Goal: Find specific page/section: Find specific page/section

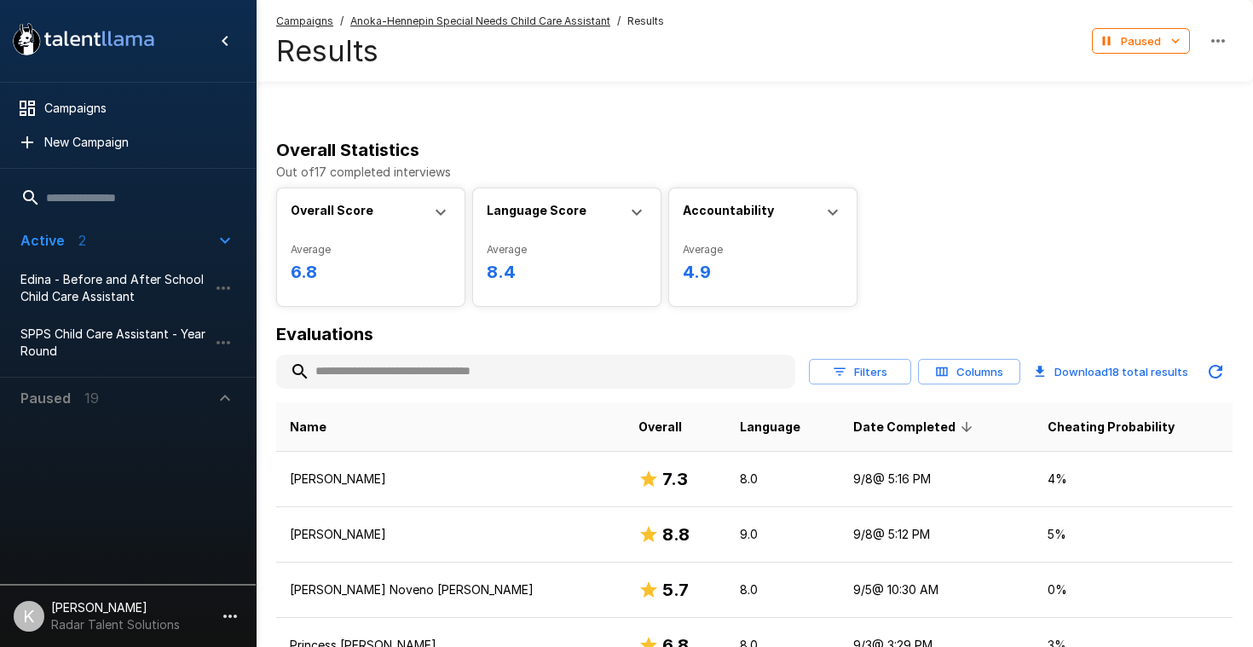
click at [121, 391] on span "Paused 19" at bounding box center [117, 398] width 194 height 20
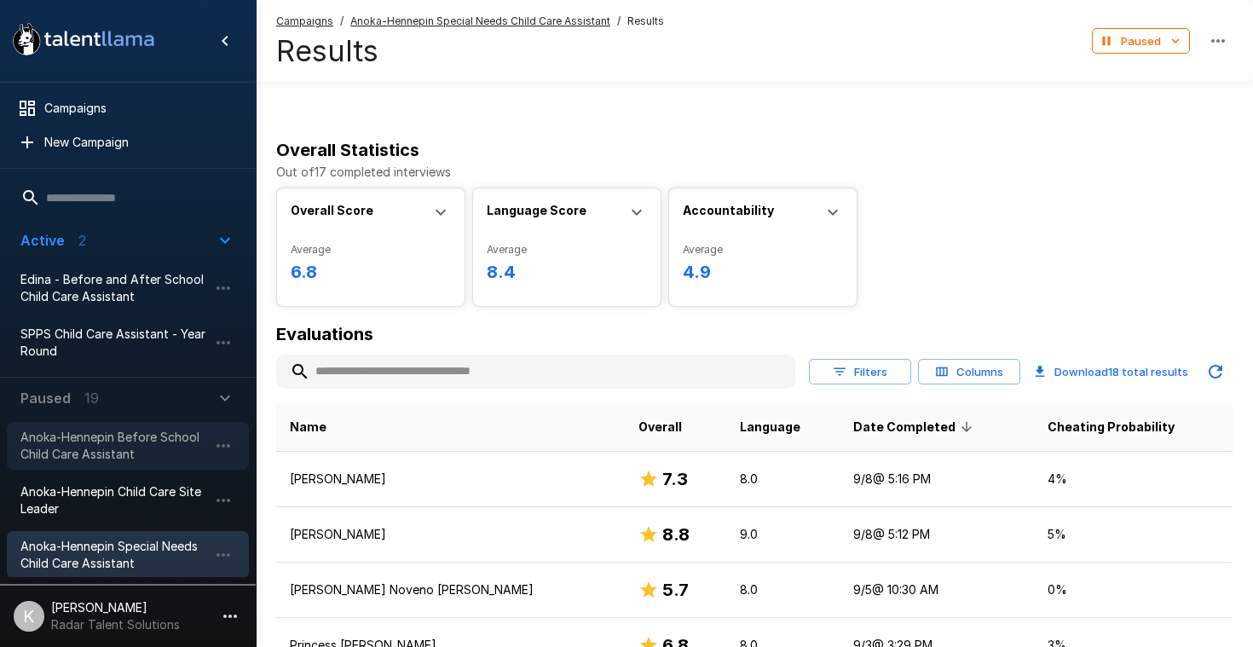
click at [127, 451] on span "Anoka-Hennepin Before School Child Care Assistant" at bounding box center [114, 446] width 188 height 34
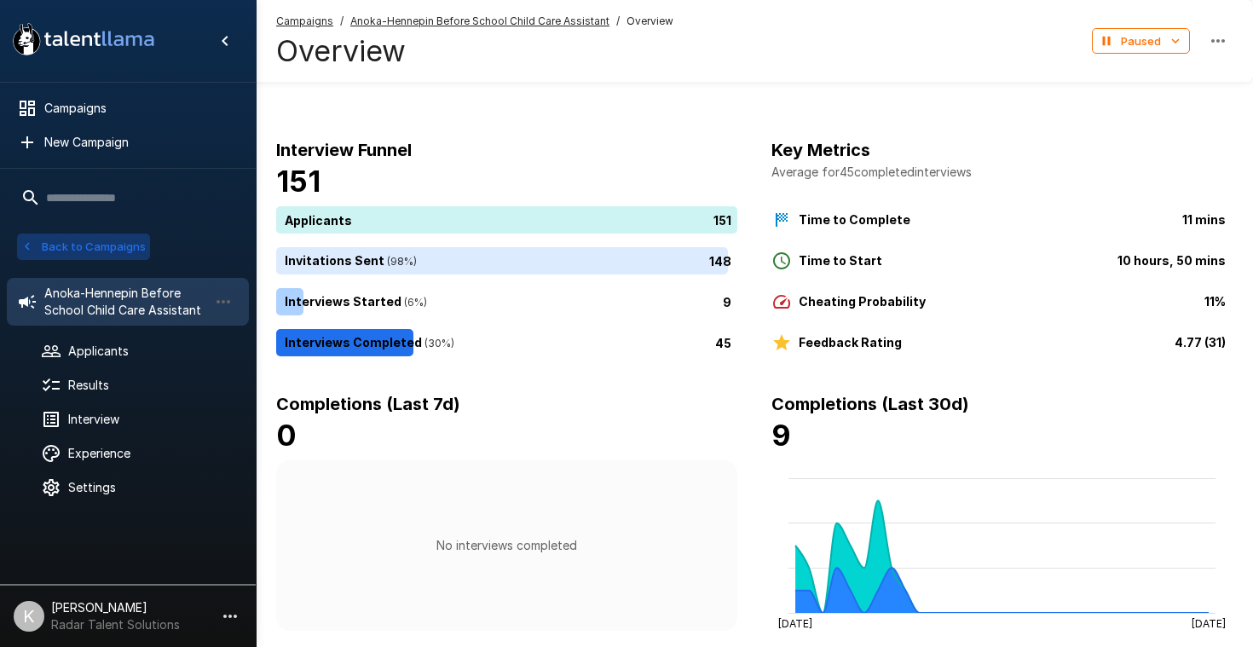
click at [130, 249] on button "Back to Campaigns" at bounding box center [83, 247] width 133 height 26
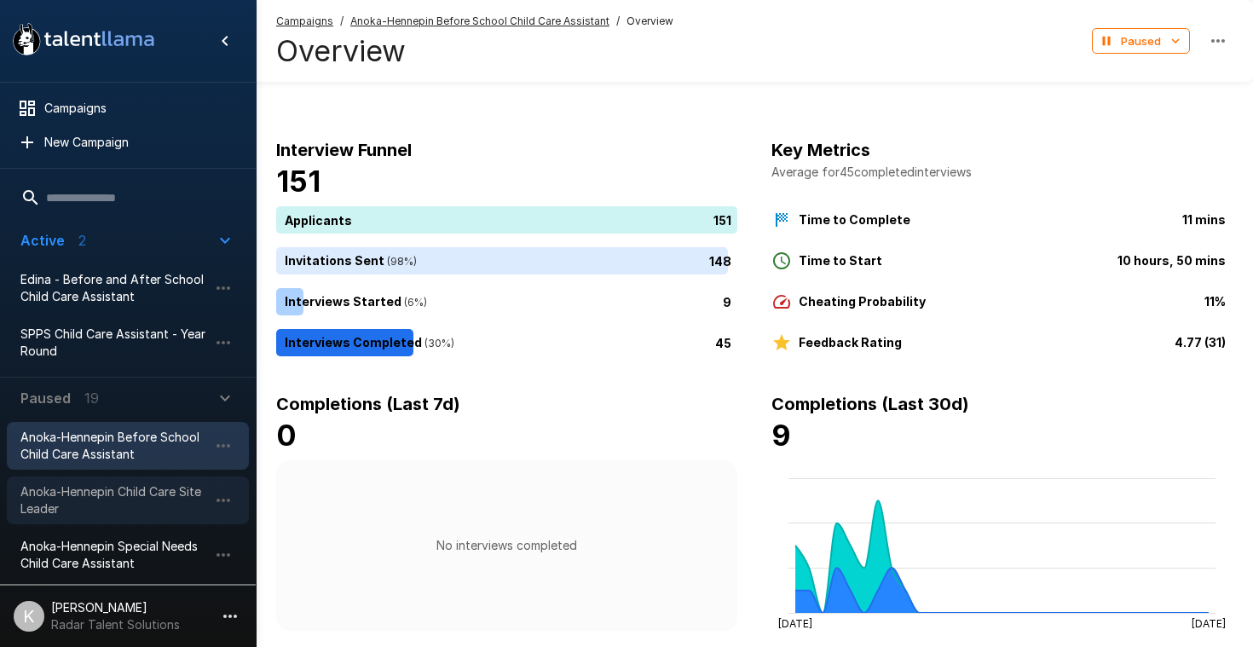
click at [115, 498] on span "Anoka-Hennepin Child Care Site Leader" at bounding box center [114, 500] width 188 height 34
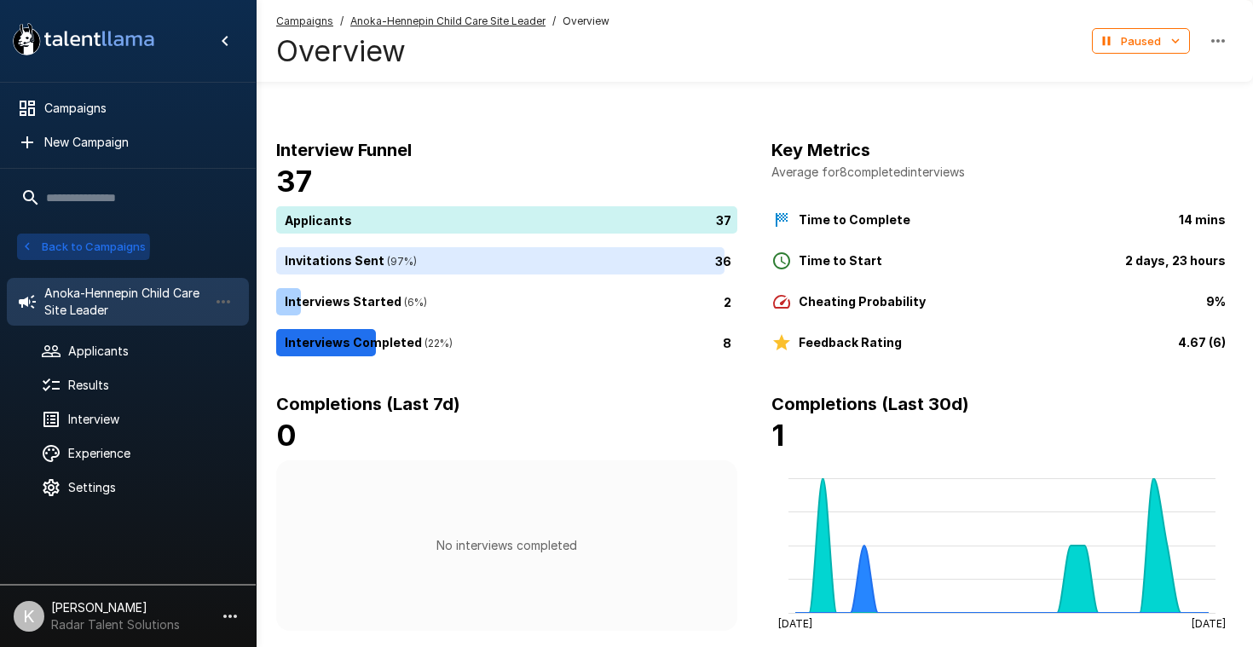
click at [22, 246] on icon "button" at bounding box center [27, 246] width 15 height 15
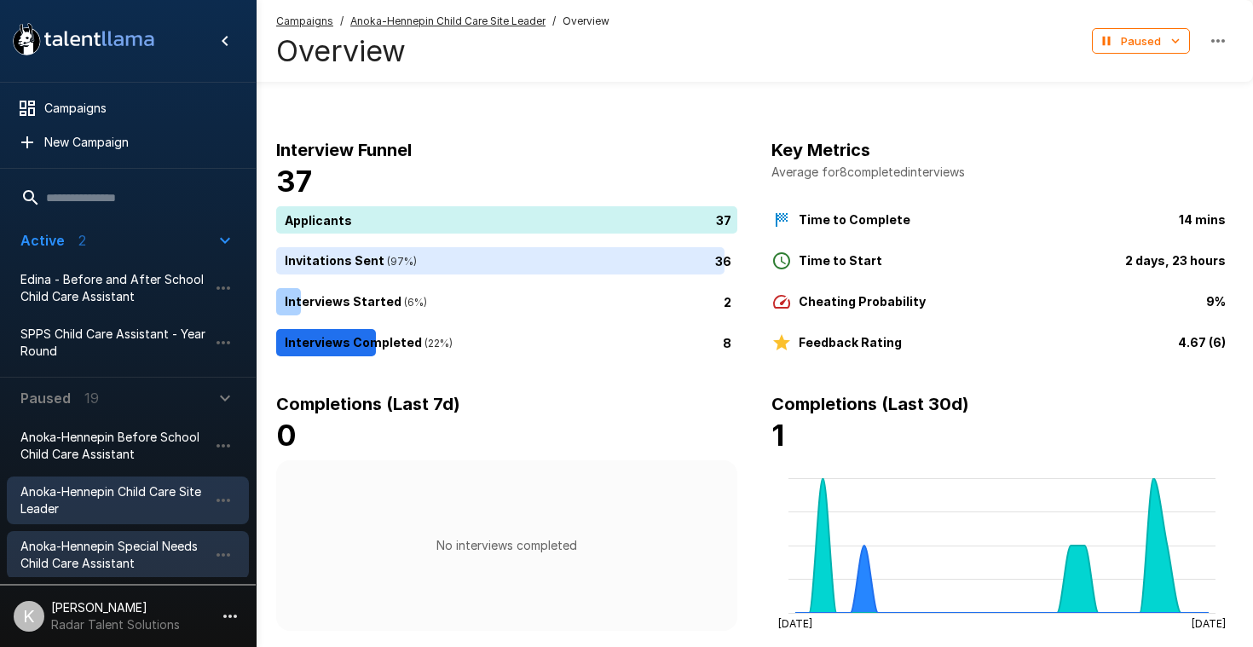
click at [79, 555] on span "Anoka-Hennepin Special Needs Child Care Assistant" at bounding box center [114, 555] width 188 height 34
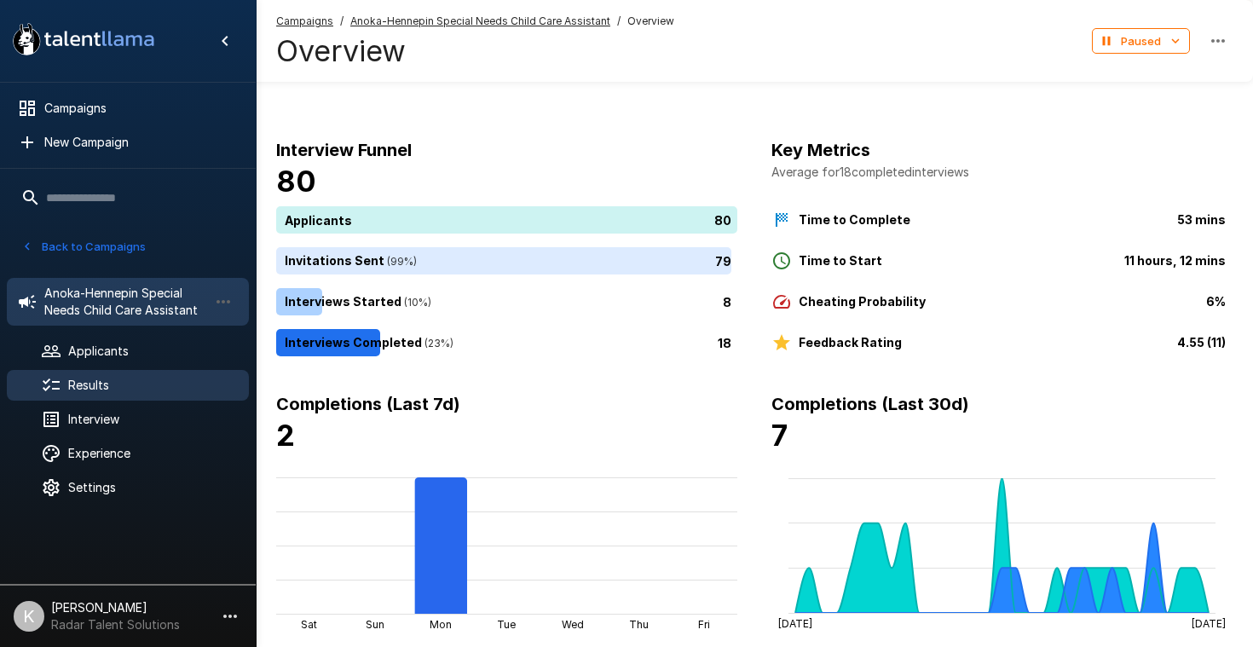
click at [84, 395] on div at bounding box center [65, 385] width 48 height 20
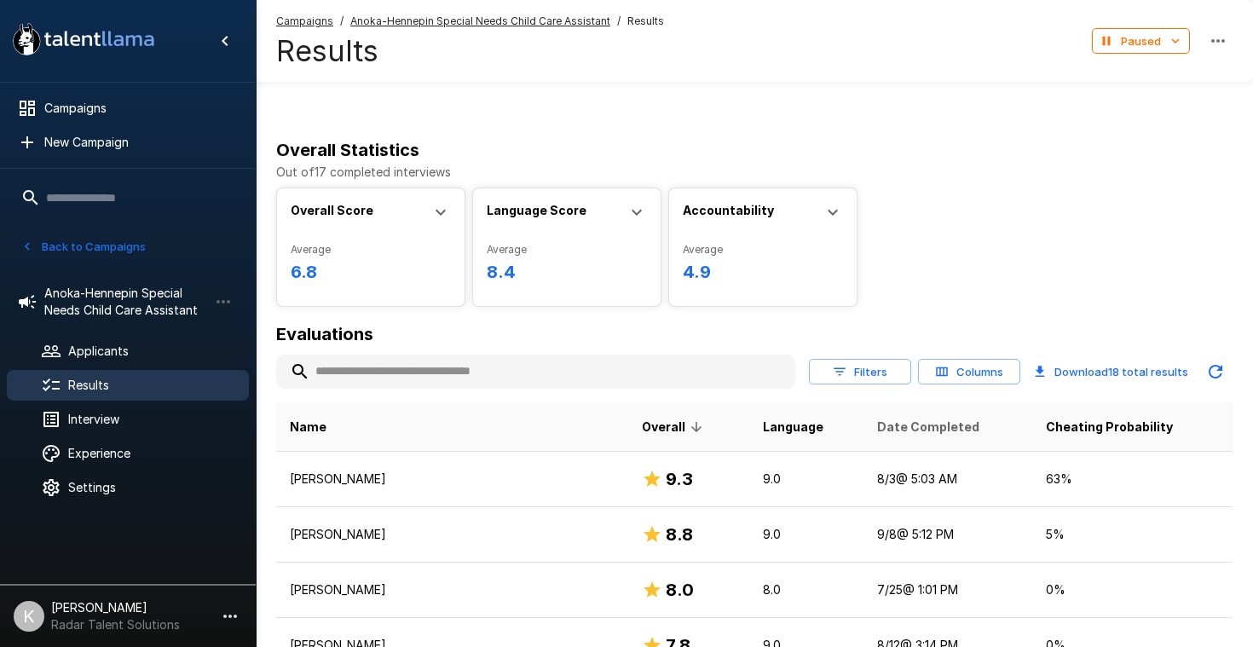
click at [908, 419] on span "Date Completed" at bounding box center [928, 427] width 102 height 20
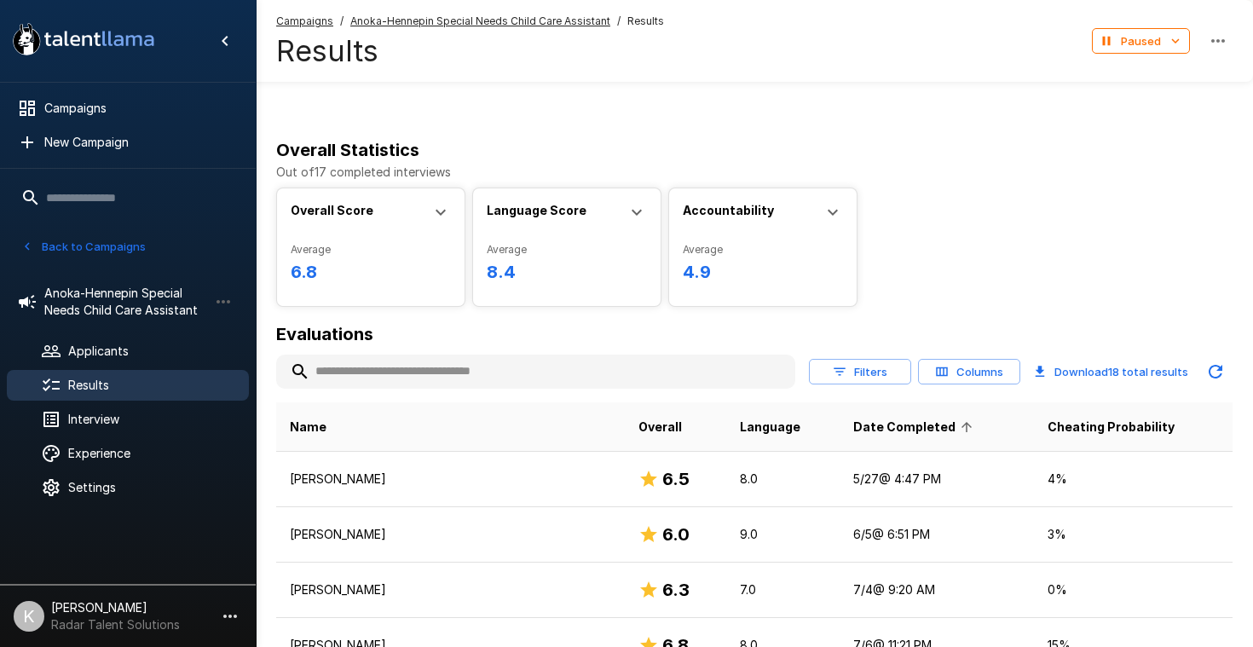
click at [873, 432] on span "Date Completed" at bounding box center [915, 427] width 124 height 20
click at [90, 248] on button "Back to Campaigns" at bounding box center [83, 247] width 133 height 26
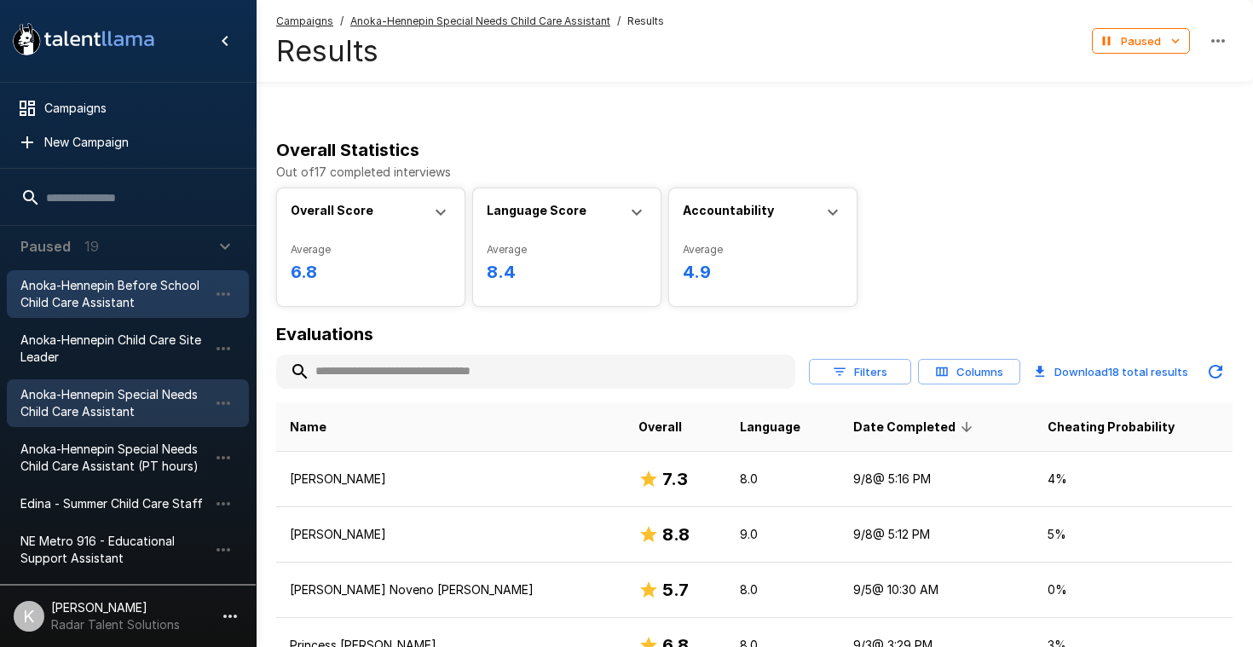
scroll to position [164, 0]
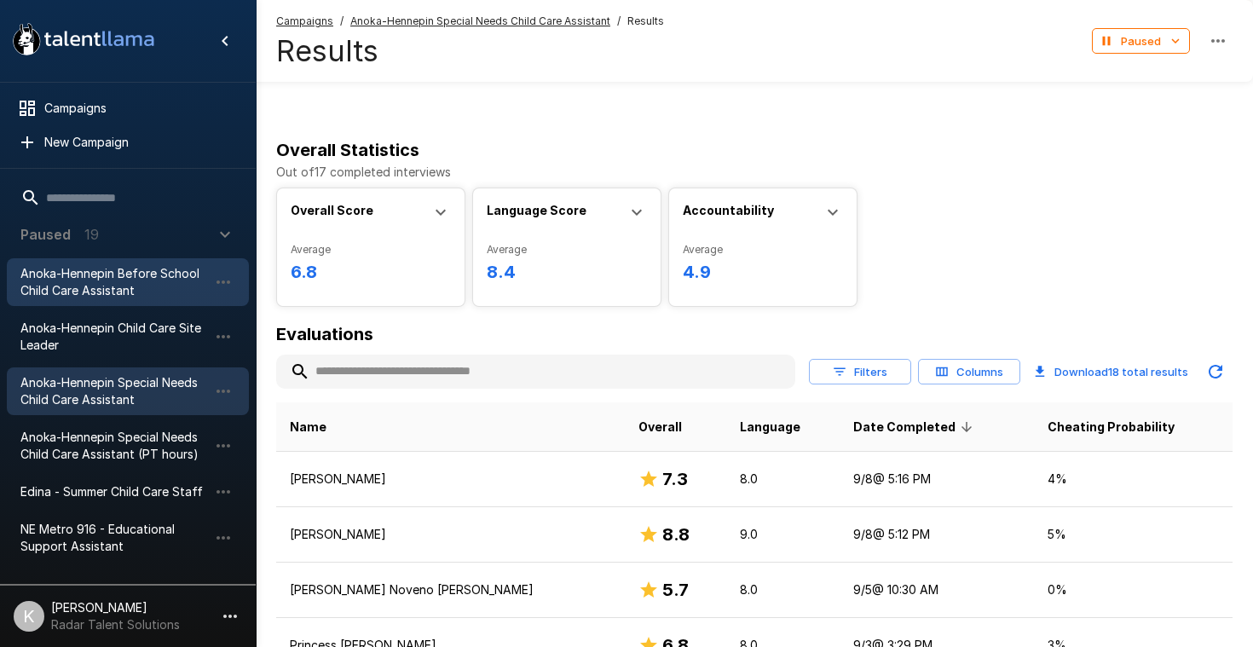
click at [103, 453] on span "Anoka-Hennepin Special Needs Child Care Assistant (PT hours)" at bounding box center [114, 446] width 188 height 34
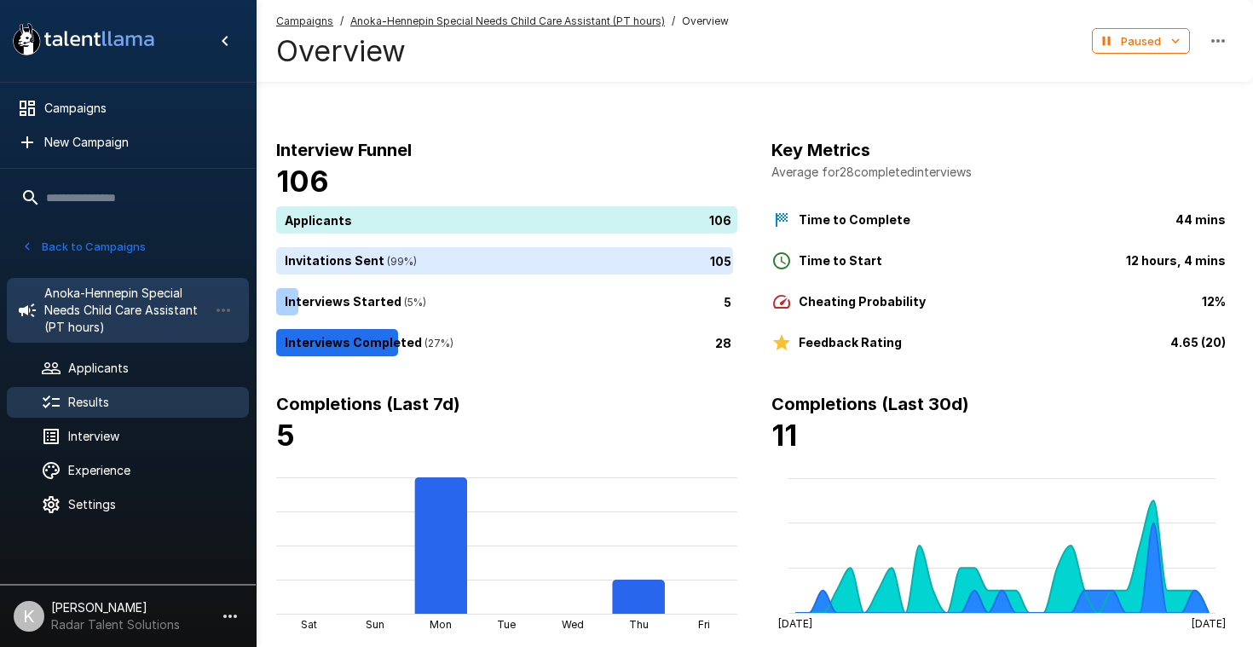
click at [132, 399] on span "Results" at bounding box center [151, 402] width 167 height 17
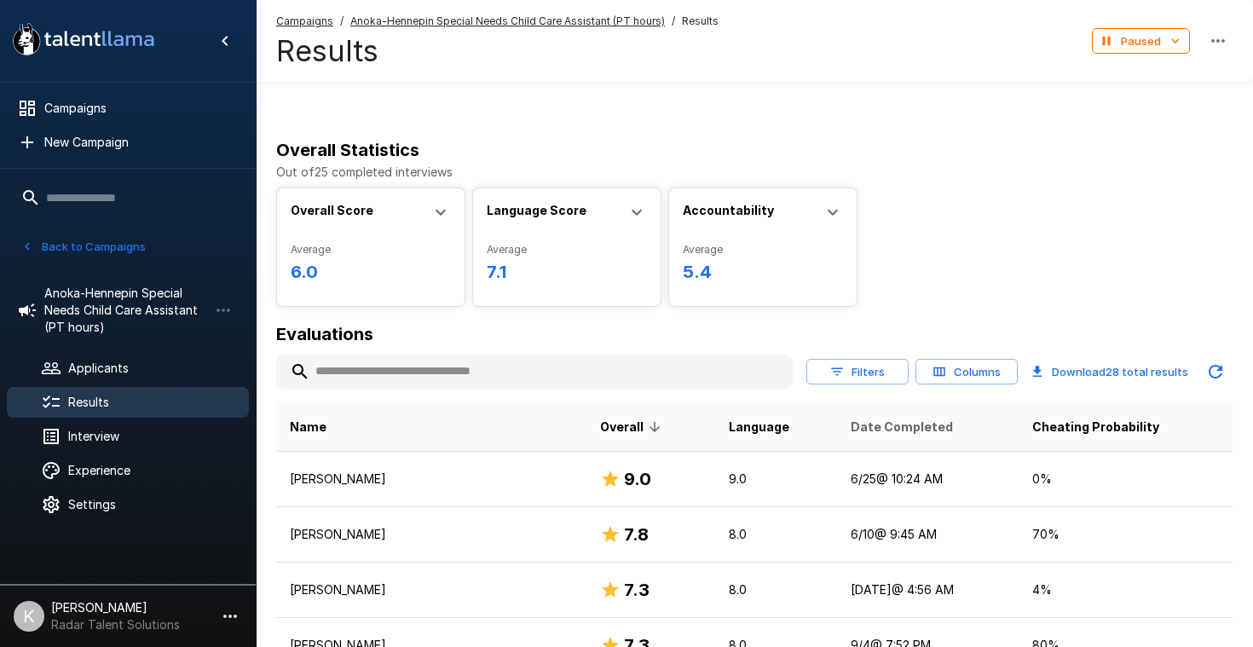
click at [851, 421] on span "Date Completed" at bounding box center [902, 427] width 102 height 20
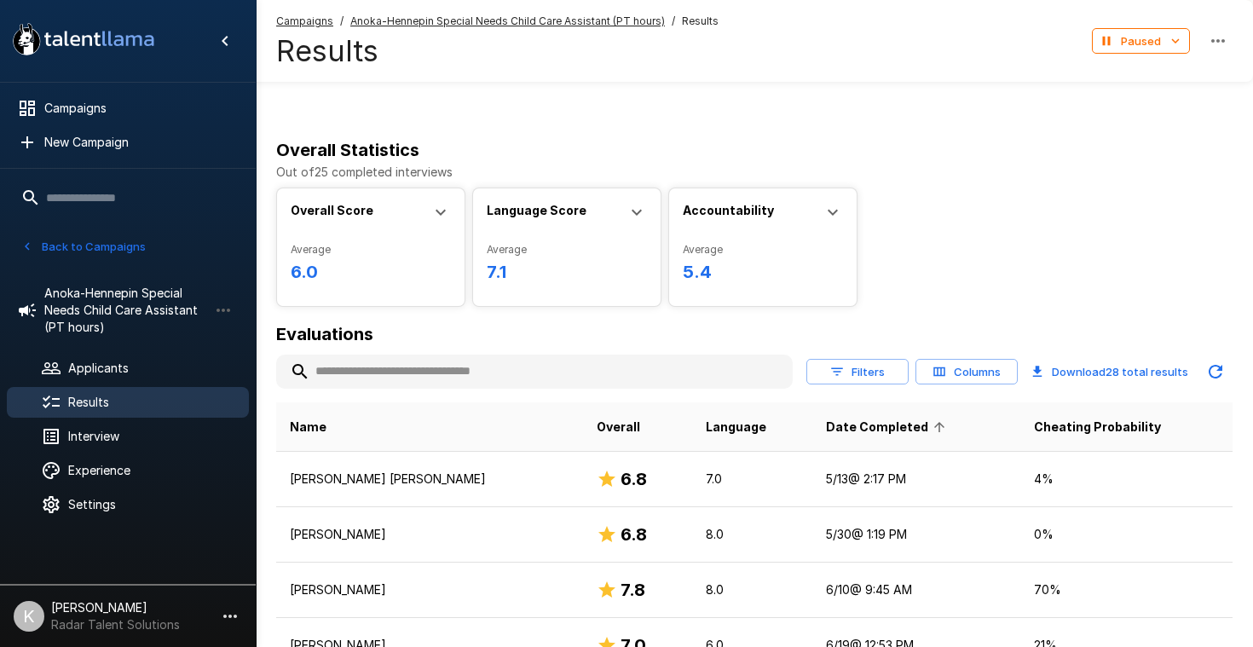
click at [842, 421] on span "Date Completed" at bounding box center [888, 427] width 124 height 20
